Goal: Transaction & Acquisition: Purchase product/service

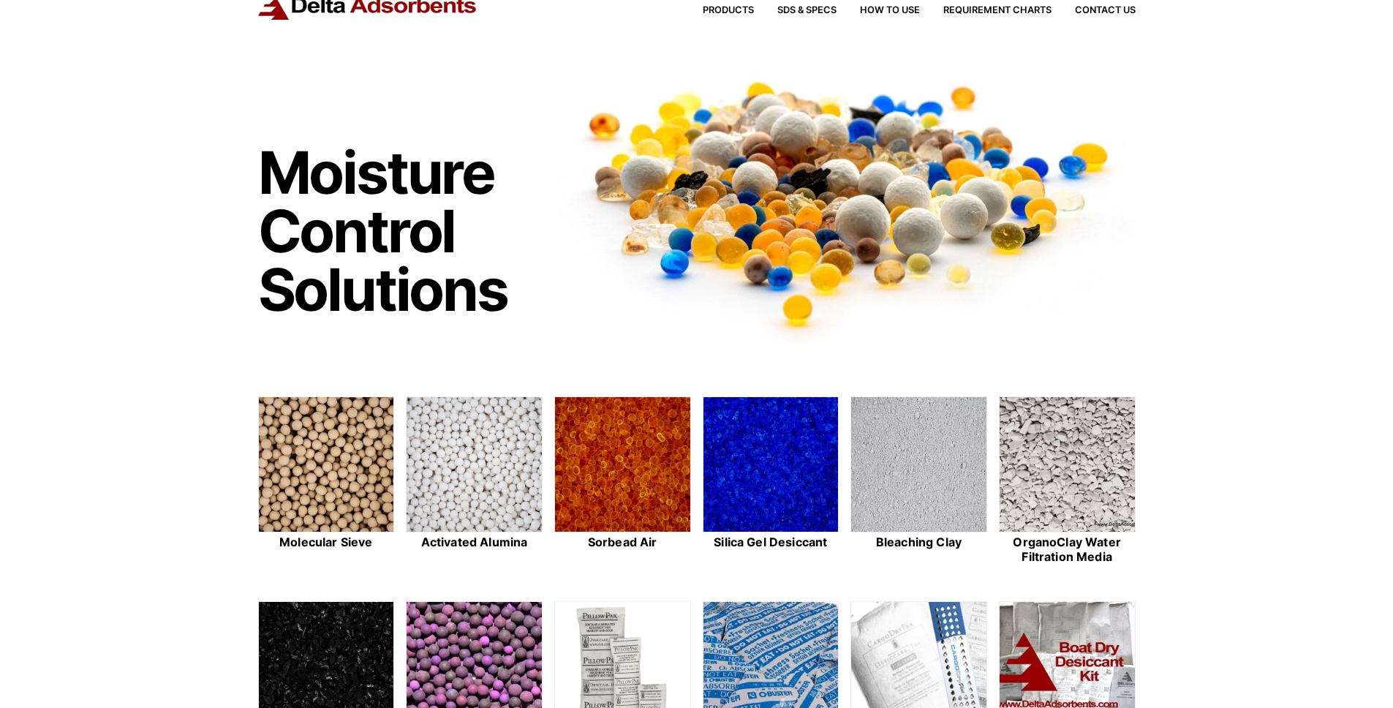
scroll to position [140, 0]
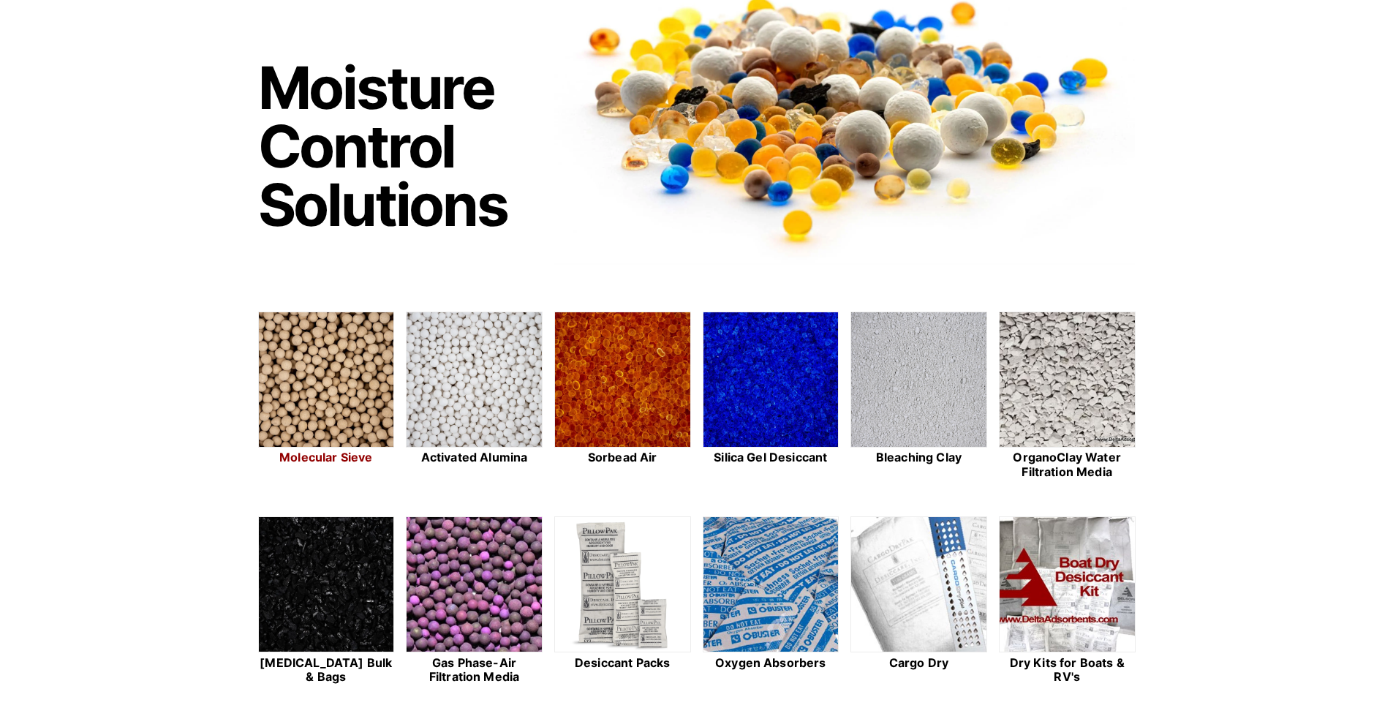
click at [317, 393] on img at bounding box center [326, 380] width 135 height 136
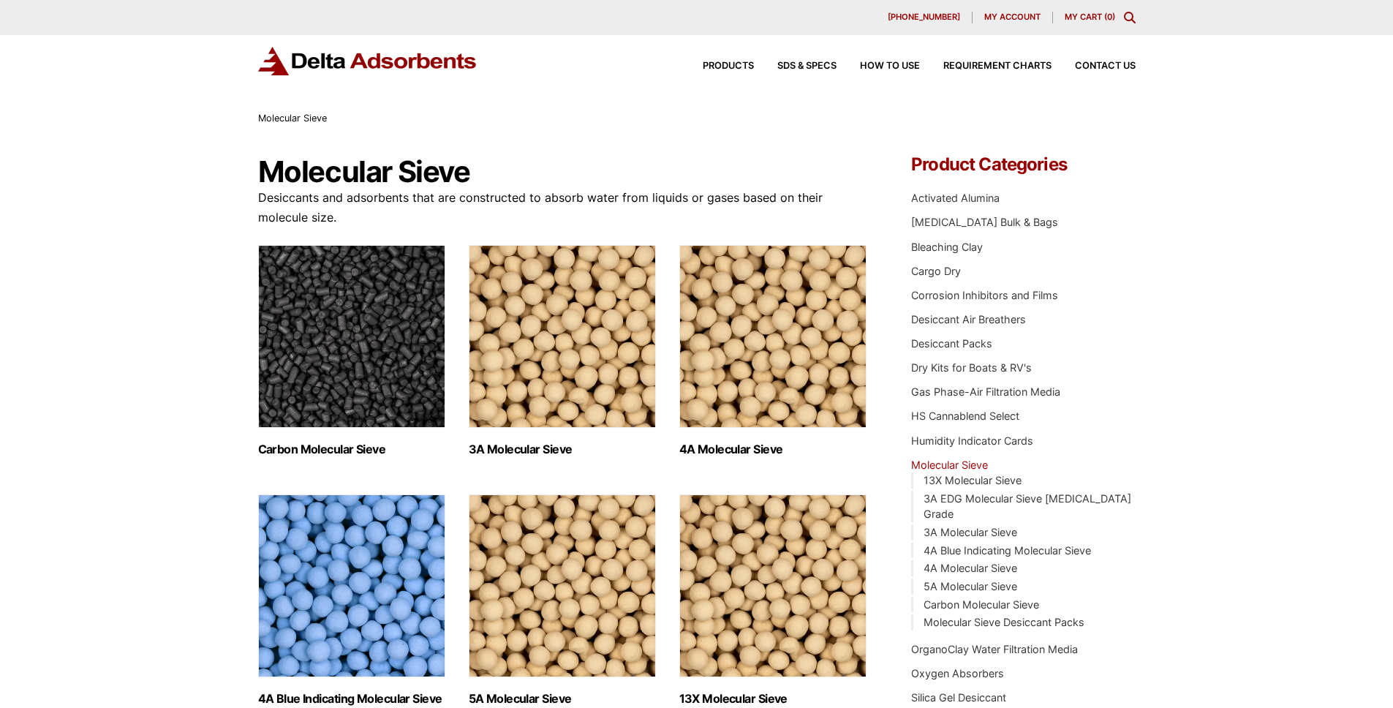
click at [547, 346] on img "Visit product category 3A Molecular Sieve" at bounding box center [562, 336] width 187 height 183
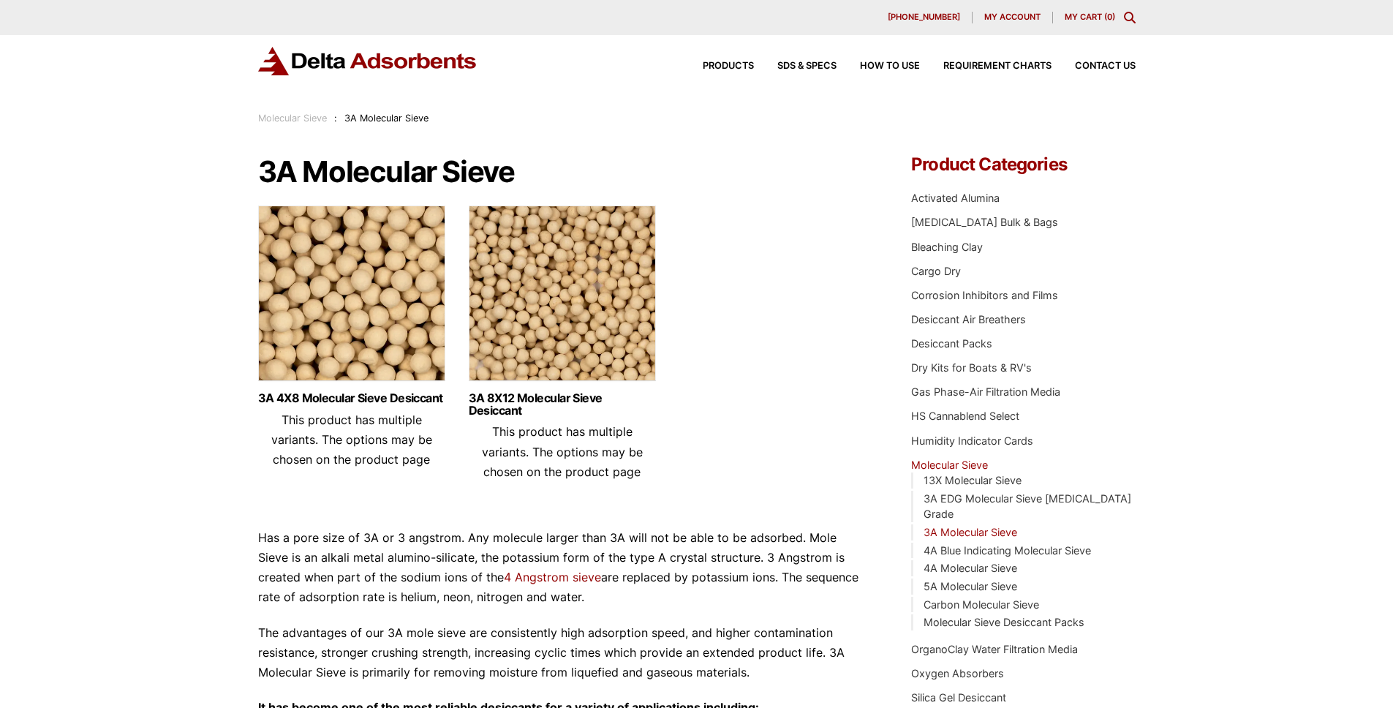
click at [347, 305] on img at bounding box center [351, 297] width 187 height 183
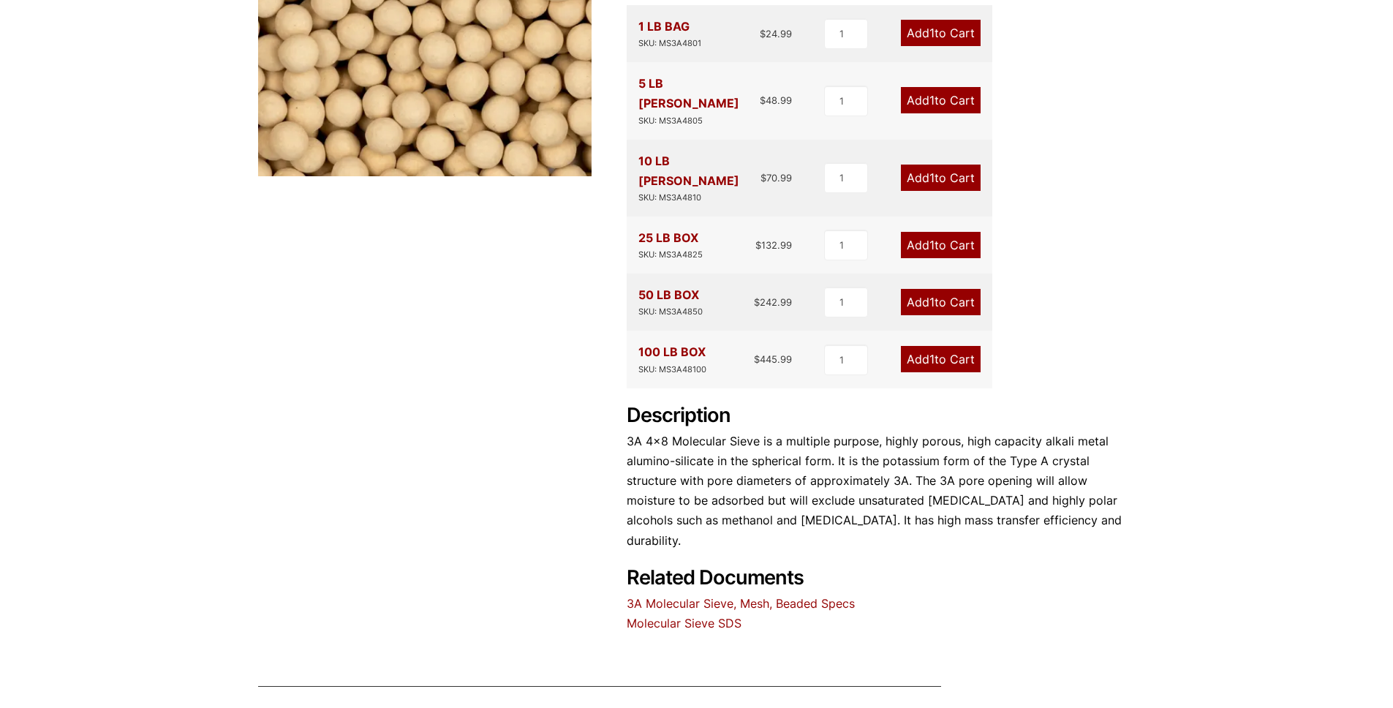
scroll to position [133, 0]
